Goal: Task Accomplishment & Management: Use online tool/utility

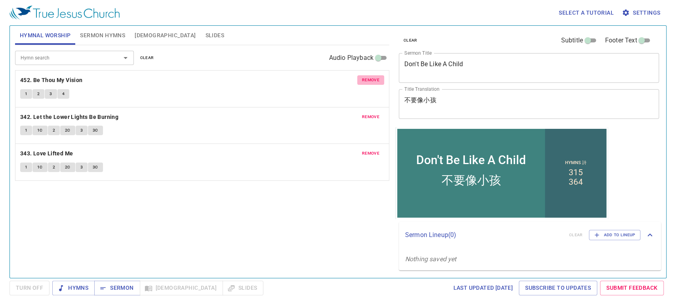
click at [361, 82] on button "remove" at bounding box center [370, 80] width 27 height 10
click at [361, 112] on button "remove" at bounding box center [370, 117] width 27 height 10
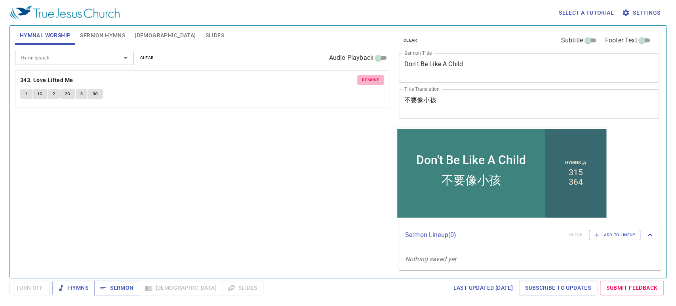
click at [361, 82] on button "remove" at bounding box center [370, 80] width 27 height 10
click at [53, 53] on input "Hymn search" at bounding box center [62, 57] width 91 height 9
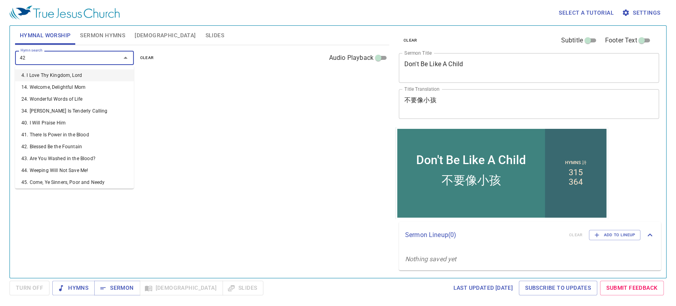
type input "425"
type input "485"
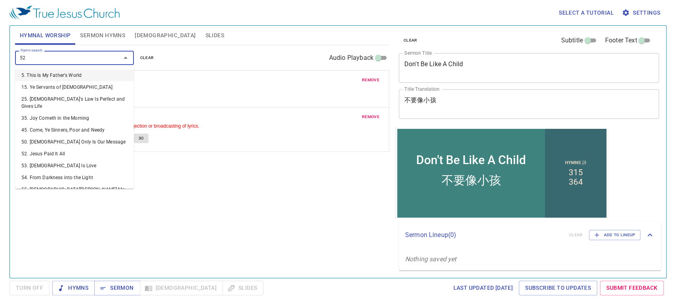
type input "524"
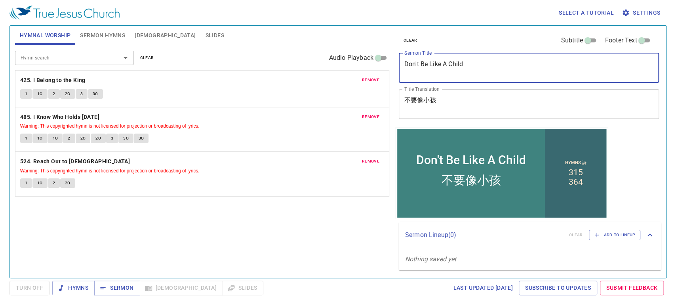
drag, startPoint x: 498, startPoint y: 65, endPoint x: 250, endPoint y: 60, distance: 248.2
click at [250, 60] on div "Hymnal Worship Sermon Hymns Bible Slides Hymn search Hymn search clear Audio Pl…" at bounding box center [338, 149] width 652 height 252
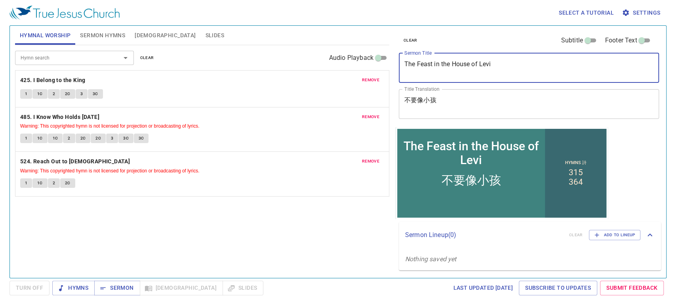
drag, startPoint x: 519, startPoint y: 65, endPoint x: 357, endPoint y: 77, distance: 163.2
click at [357, 77] on div "Hymnal Worship Sermon Hymns Bible Slides Hymn search Hymn search clear Audio Pl…" at bounding box center [338, 149] width 652 height 252
type textarea "The Feast in the House of Levi"
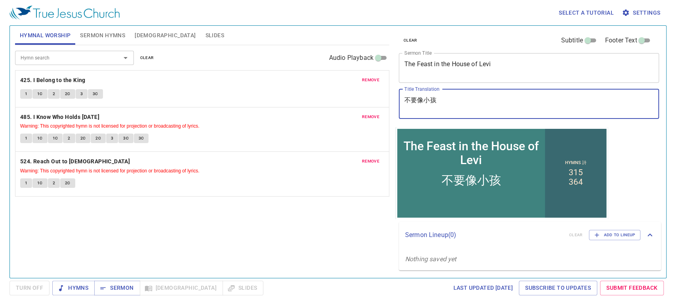
drag, startPoint x: 467, startPoint y: 101, endPoint x: 355, endPoint y: 101, distance: 111.6
click at [355, 101] on div "Hymnal Worship Sermon Hymns Bible Slides Hymn search Hymn search clear Audio Pl…" at bounding box center [338, 149] width 652 height 252
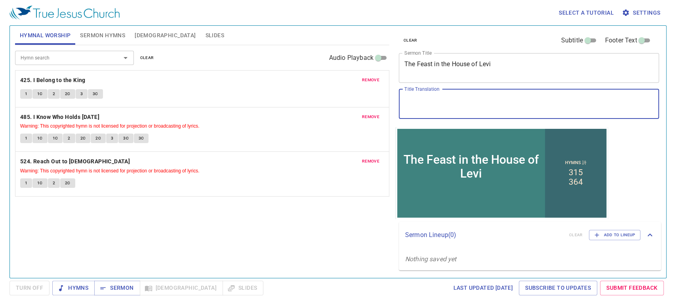
click at [430, 101] on textarea "Title Translation" at bounding box center [528, 103] width 249 height 15
click at [108, 38] on span "Sermon Hymns" at bounding box center [102, 35] width 45 height 10
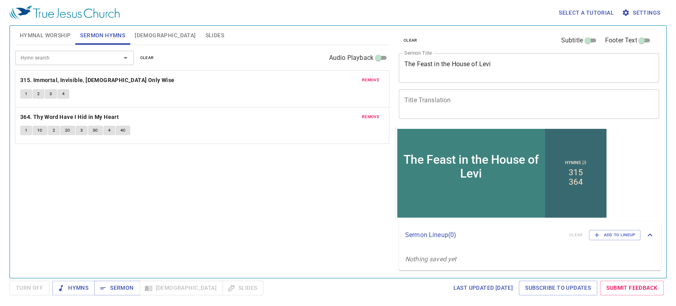
click at [92, 53] on input "Hymn search" at bounding box center [62, 57] width 91 height 9
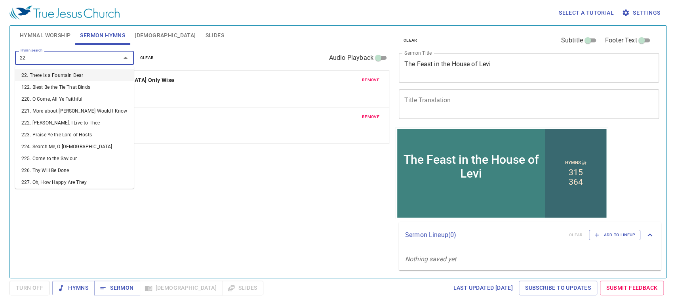
type input "225"
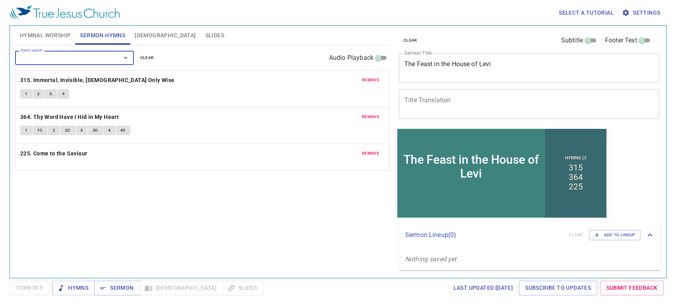
type input "4"
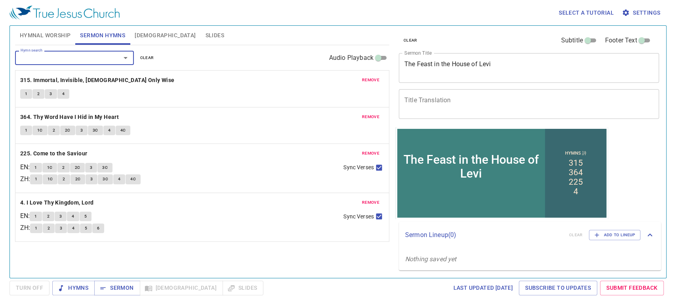
click at [378, 77] on span "remove" at bounding box center [370, 79] width 17 height 7
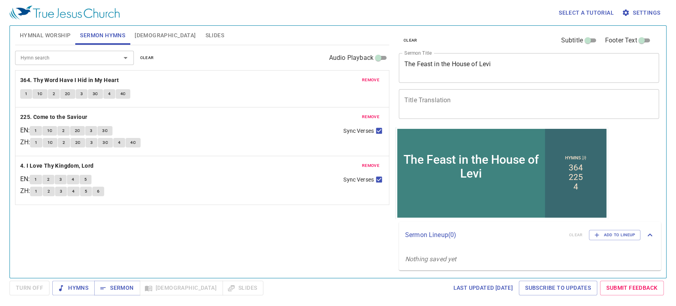
click at [378, 77] on span "remove" at bounding box center [370, 79] width 17 height 7
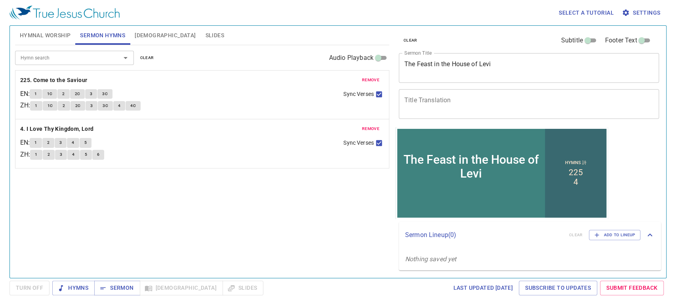
click at [363, 131] on span "remove" at bounding box center [370, 128] width 17 height 7
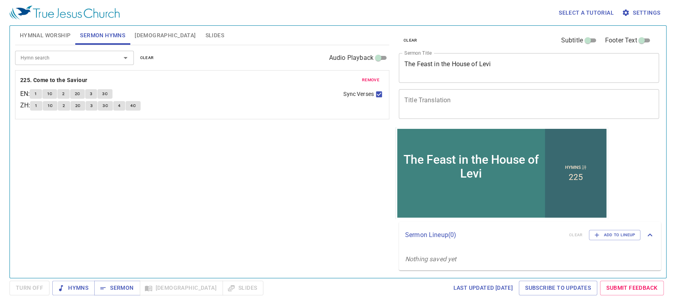
click at [59, 60] on input "Hymn search" at bounding box center [62, 57] width 91 height 9
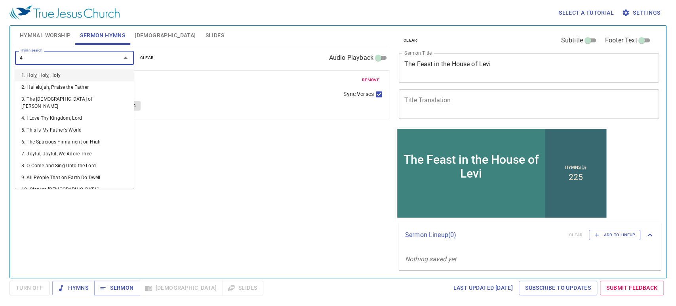
type input "45"
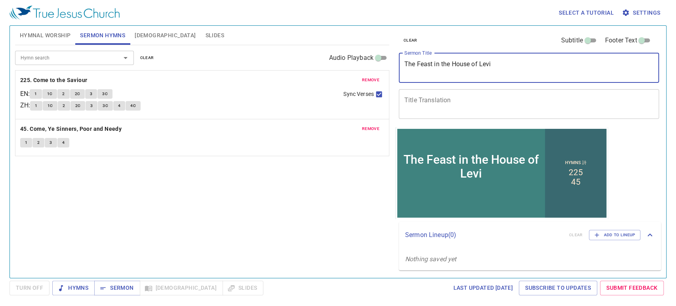
drag, startPoint x: 500, startPoint y: 70, endPoint x: 398, endPoint y: 59, distance: 102.3
click at [398, 59] on div "clear Subtitle Footer Text Sermon Title The Feast in the House of Levi x Sermon…" at bounding box center [527, 76] width 265 height 101
click at [491, 99] on textarea "Title Translation" at bounding box center [528, 103] width 249 height 15
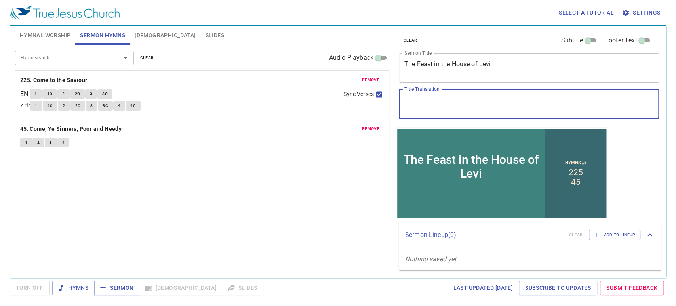
paste textarea "利未家的筵席"
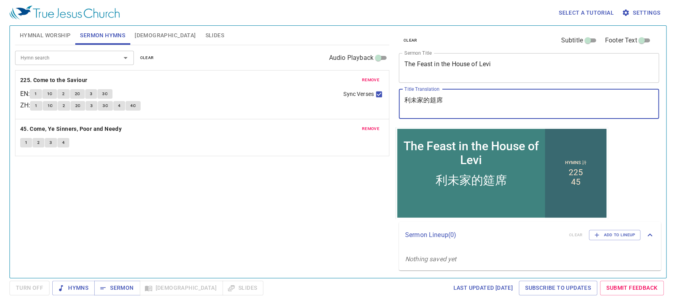
type textarea "利未家的筵席"
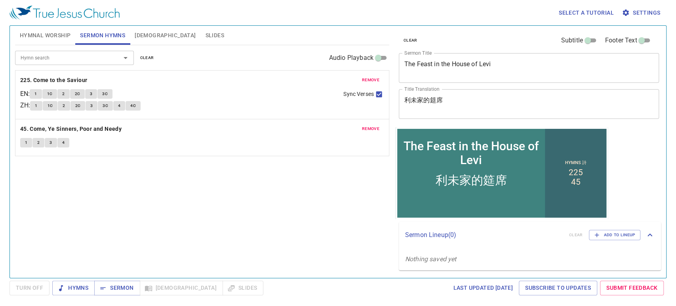
click at [61, 47] on div "Hymn search Hymn search clear Audio Playback" at bounding box center [202, 57] width 374 height 25
click at [264, 221] on div "Hymn search Hymn search clear Audio Playback remove 225. Come to the Saviour EN…" at bounding box center [202, 158] width 374 height 226
click at [21, 34] on span "Hymnal Worship" at bounding box center [45, 35] width 51 height 10
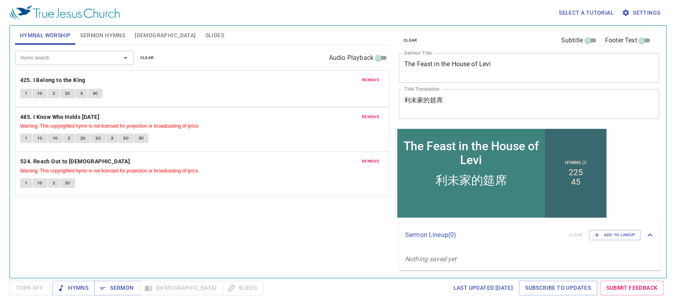
drag, startPoint x: 16, startPoint y: 78, endPoint x: 28, endPoint y: 78, distance: 11.9
click at [28, 78] on div "remove 425. I Belong to the King 1 1C 2 2C 3 3C remove 485. I Know Who Holds To…" at bounding box center [202, 133] width 374 height 126
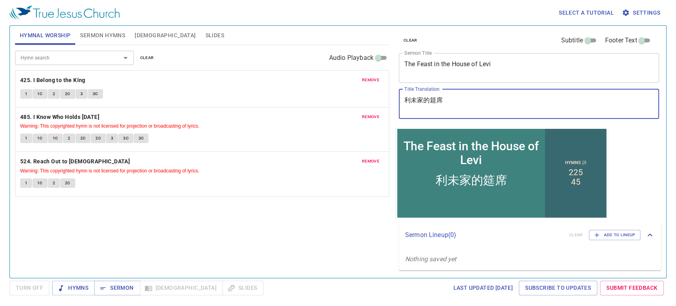
drag, startPoint x: 448, startPoint y: 107, endPoint x: 367, endPoint y: 107, distance: 80.8
click at [367, 107] on div "Hymnal Worship Sermon Hymns Bible Slides Hymn search Hymn search clear Audio Pl…" at bounding box center [338, 149] width 652 height 252
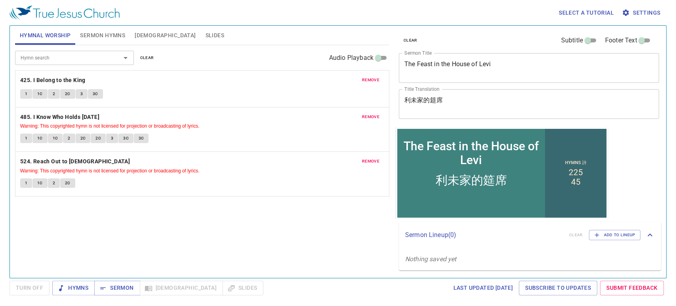
click at [270, 247] on div "Hymn search Hymn search clear Audio Playback remove 425. I Belong to the King 1…" at bounding box center [202, 158] width 374 height 226
click at [84, 283] on span "Hymns" at bounding box center [74, 288] width 30 height 10
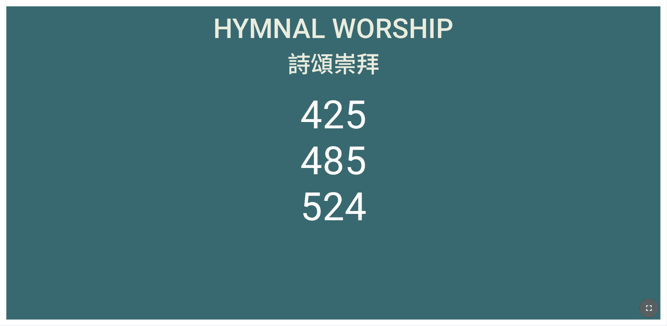
click at [644, 309] on button "button" at bounding box center [649, 307] width 19 height 19
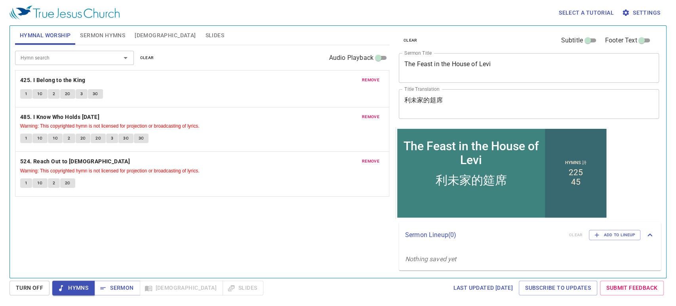
click at [58, 213] on div "Hymn search Hymn search clear Audio Playback remove 425. I Belong to the King 1…" at bounding box center [202, 158] width 374 height 226
click at [71, 84] on b "425. I Belong to the King" at bounding box center [52, 80] width 65 height 10
click at [28, 89] on button "1" at bounding box center [26, 94] width 12 height 10
click at [40, 91] on span "1C" at bounding box center [40, 93] width 6 height 7
click at [458, 290] on span "Last updated 9/22/2025" at bounding box center [483, 288] width 60 height 10
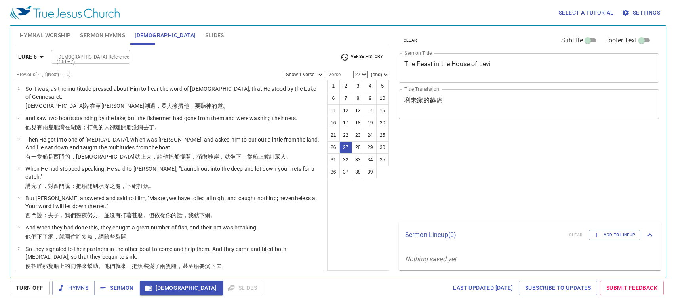
select select "27"
select select "29"
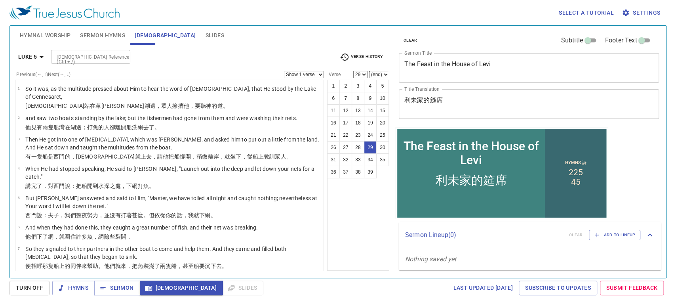
drag, startPoint x: 0, startPoint y: 0, endPoint x: 98, endPoint y: 173, distance: 199.0
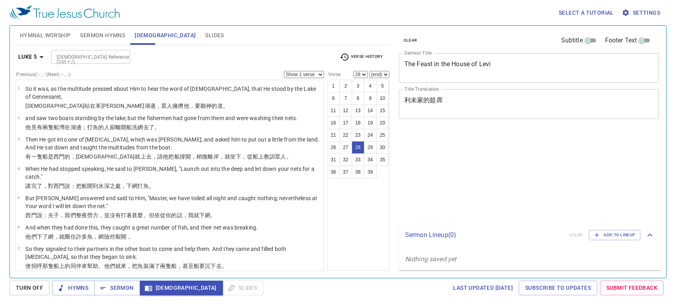
select select "28"
select select "27"
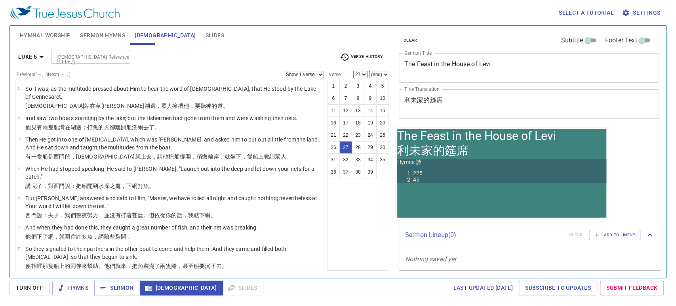
scroll to position [498, 0]
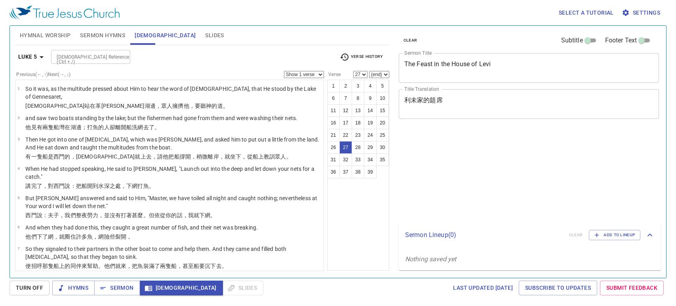
select select "27"
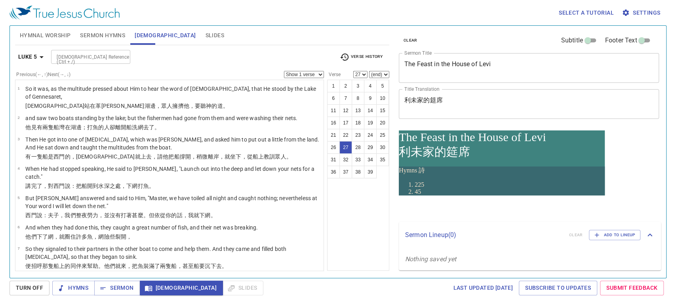
click at [112, 52] on input "[DEMOGRAPHIC_DATA] Reference (Ctrl + /)" at bounding box center [83, 56] width 61 height 9
type input "jam"
click at [112, 53] on input "jam" at bounding box center [83, 56] width 61 height 9
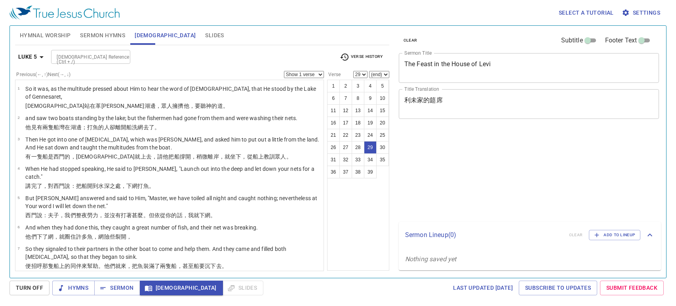
select select "29"
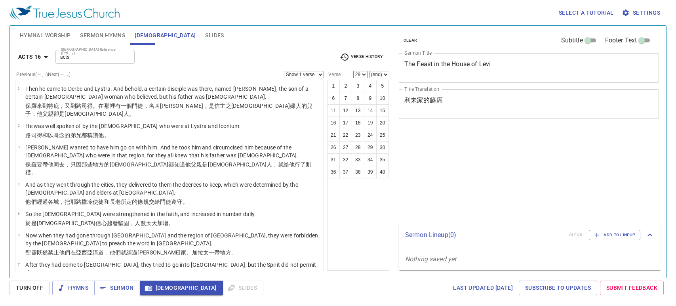
select select "29"
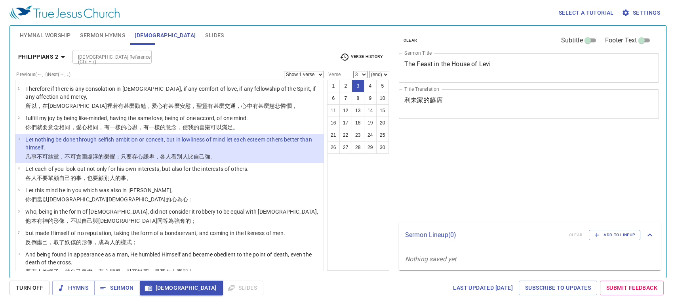
select select "3"
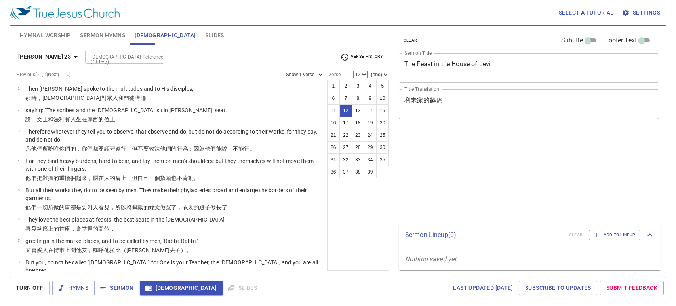
select select "12"
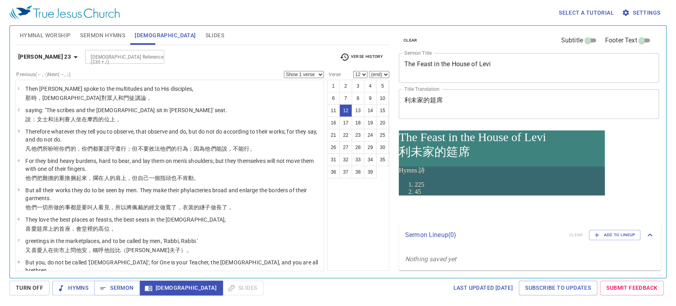
click at [443, 103] on textarea "利未家的筵席" at bounding box center [528, 103] width 249 height 15
click at [440, 103] on textarea "利未家的筵席" at bounding box center [528, 103] width 249 height 15
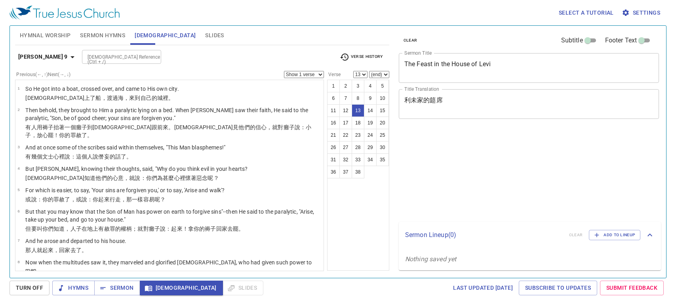
select select "13"
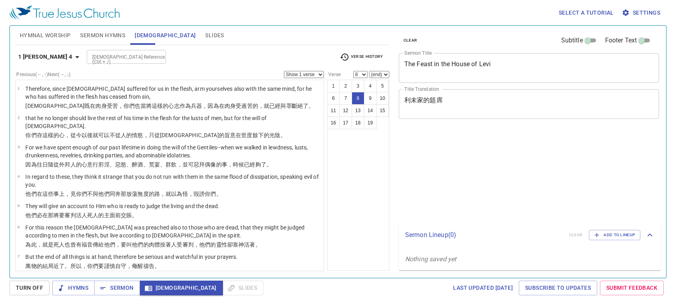
select select "8"
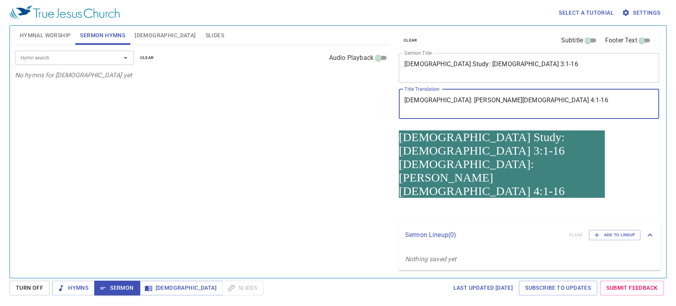
type textarea "[DEMOGRAPHIC_DATA]: [PERSON_NAME][DEMOGRAPHIC_DATA] 4:1-16"
click at [467, 61] on textarea "Bible Study: Hebrews 3:1-16" at bounding box center [528, 67] width 249 height 15
click at [513, 48] on div "clear Subtitle Footer Text" at bounding box center [525, 40] width 260 height 19
click at [504, 66] on textarea "Bible Study: Hebrews 3:1-16" at bounding box center [528, 67] width 249 height 15
